Goal: Navigation & Orientation: Find specific page/section

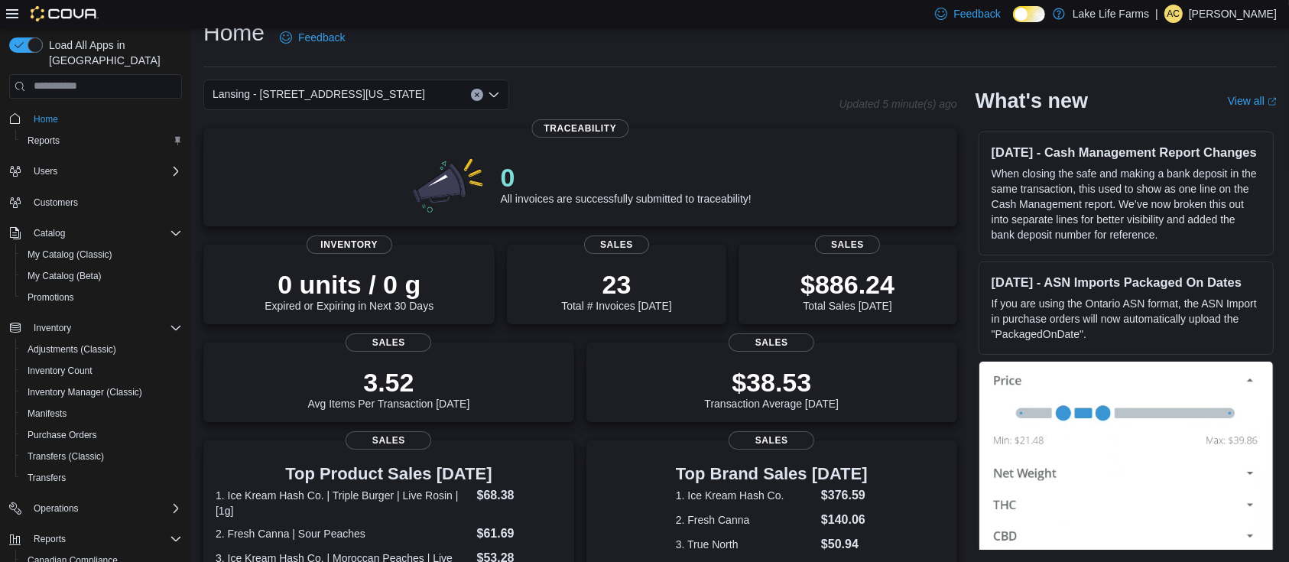
scroll to position [443, 0]
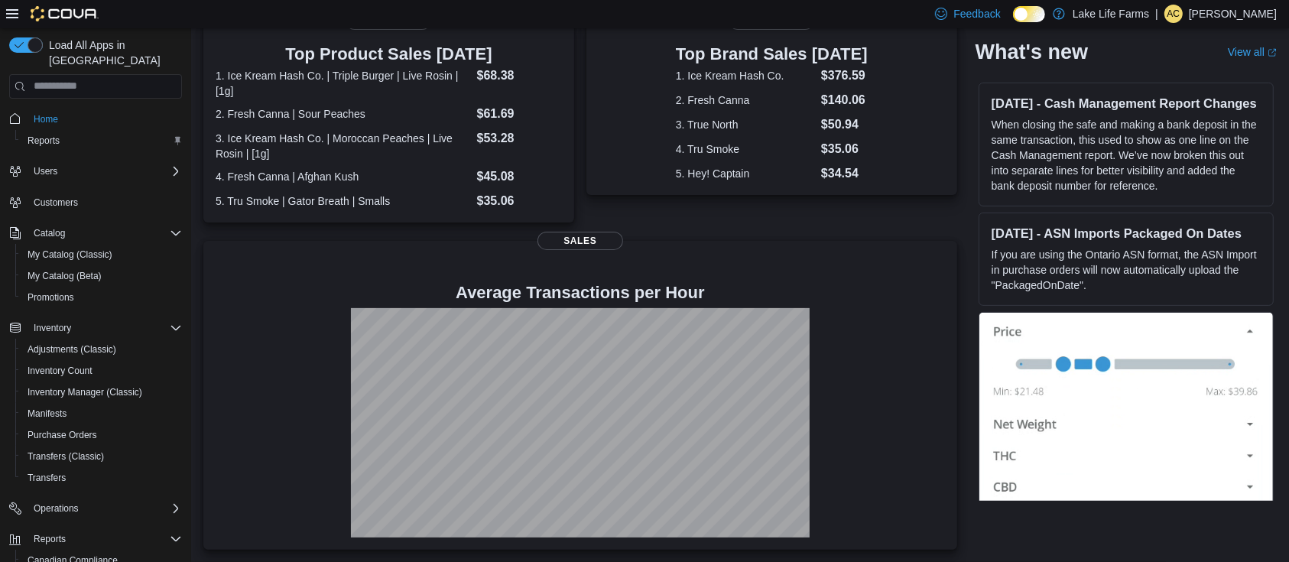
click at [112, 109] on span "Home" at bounding box center [105, 118] width 154 height 19
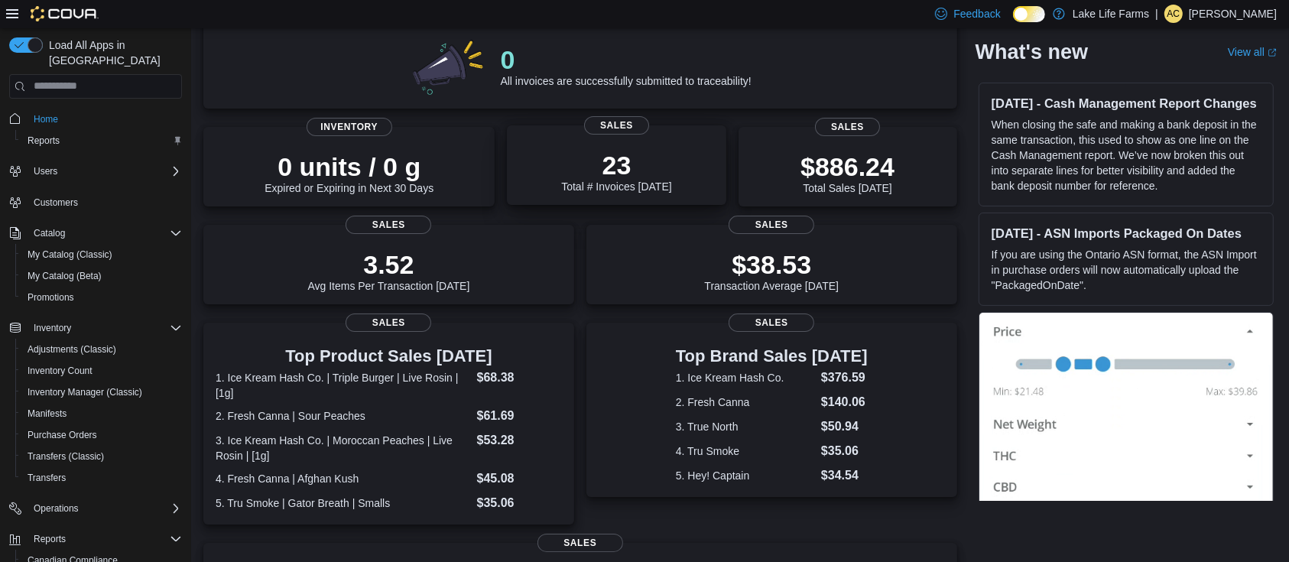
scroll to position [0, 0]
